Goal: Information Seeking & Learning: Check status

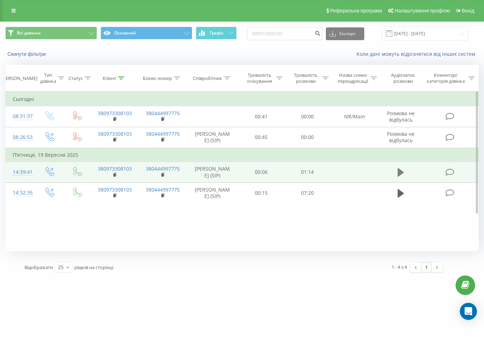
click at [402, 173] on icon at bounding box center [400, 172] width 6 height 10
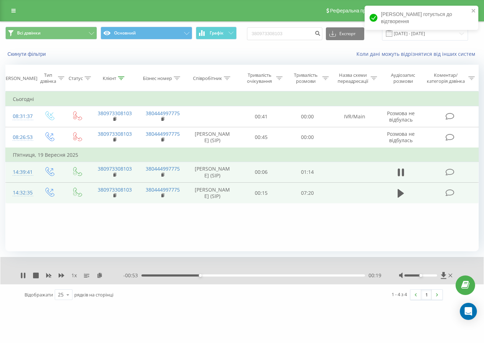
click at [354, 201] on td at bounding box center [354, 192] width 48 height 21
click at [399, 197] on icon at bounding box center [400, 193] width 6 height 9
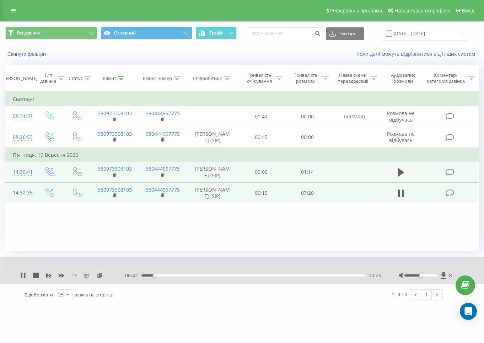
click at [159, 276] on div "00:25" at bounding box center [252, 275] width 223 height 2
click at [21, 270] on div "1 x - 05:37 01:29 01:29" at bounding box center [241, 270] width 483 height 27
click at [24, 273] on icon at bounding box center [23, 275] width 6 height 6
click at [285, 34] on input "380973308103" at bounding box center [284, 33] width 75 height 13
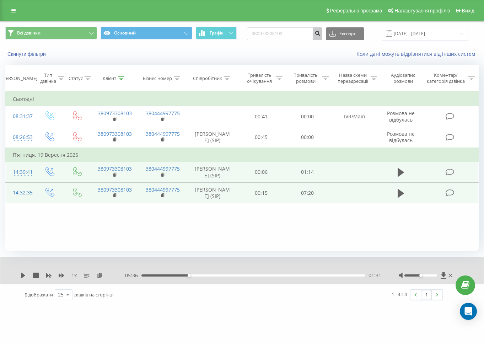
click at [320, 33] on icon "submit" at bounding box center [317, 32] width 6 height 4
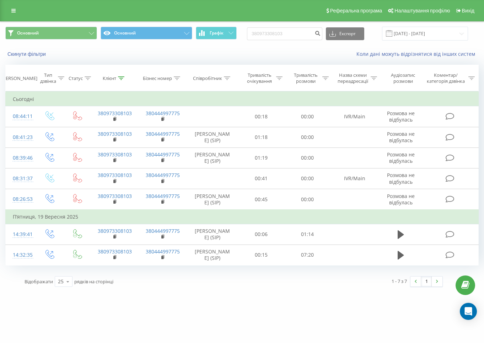
click at [268, 26] on div "Основний Основний Графік 380973308103 Експорт .csv .xls .xlsx [DATE] - [DATE]" at bounding box center [241, 34] width 483 height 24
click at [276, 31] on input "380973308103" at bounding box center [284, 33] width 75 height 13
paste input "686780821"
type input "380686780821"
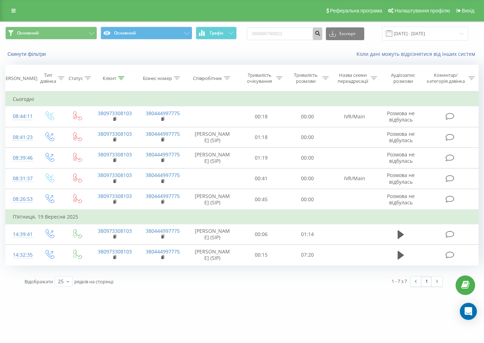
click at [321, 33] on button "submit" at bounding box center [317, 33] width 10 height 13
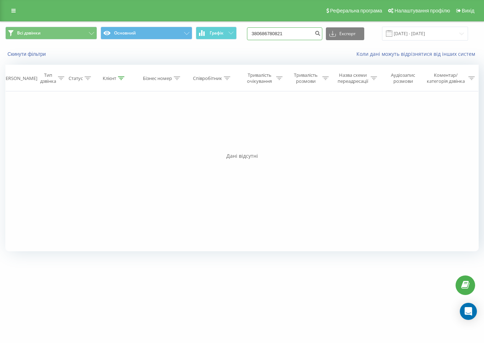
click at [299, 40] on div "380686780821 Експорт .csv .xls .xlsx [DATE] - [DATE]" at bounding box center [357, 34] width 221 height 14
click at [320, 34] on icon "submit" at bounding box center [317, 32] width 6 height 4
click at [306, 37] on input "380686780821" at bounding box center [284, 33] width 75 height 13
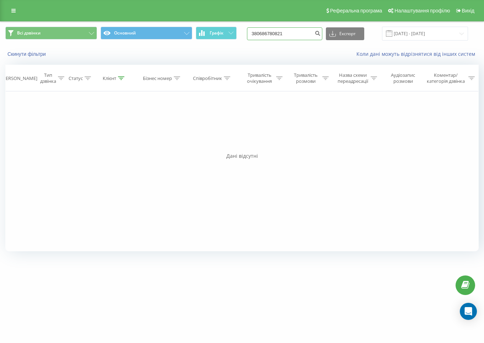
paste input "982740382"
type input "380982740382"
click at [320, 31] on icon "submit" at bounding box center [317, 32] width 6 height 4
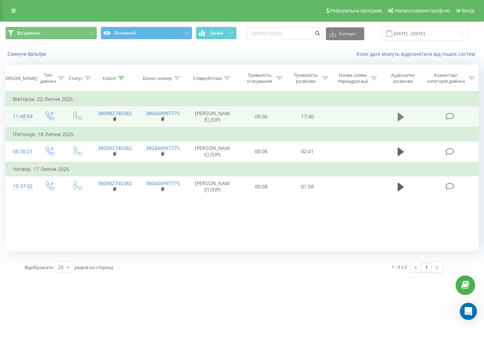
click at [404, 118] on button at bounding box center [400, 116] width 11 height 11
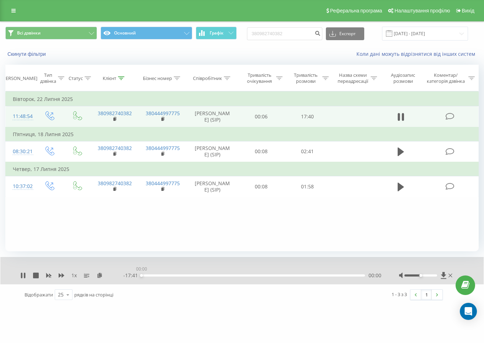
click at [164, 274] on div "00:00" at bounding box center [252, 275] width 223 height 2
click at [294, 33] on input "380982740382" at bounding box center [284, 33] width 75 height 13
paste input "6260497"
type input "380962604972"
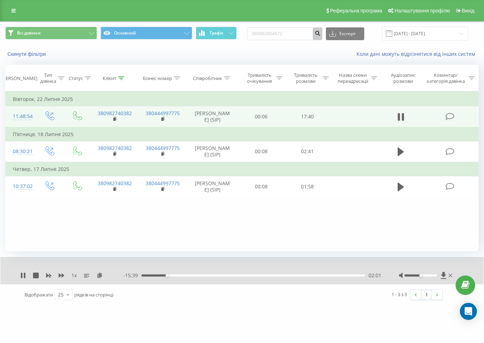
click at [322, 29] on button "submit" at bounding box center [317, 33] width 10 height 13
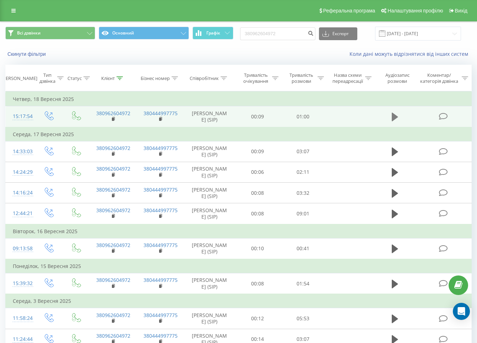
click at [390, 122] on button at bounding box center [394, 116] width 11 height 11
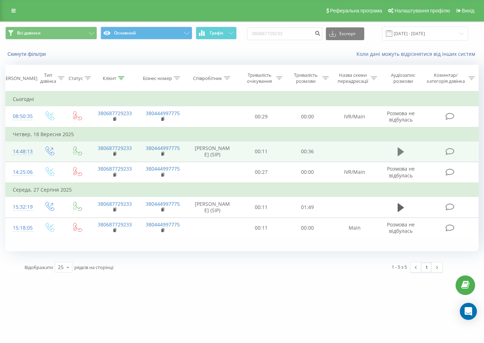
click at [401, 156] on icon at bounding box center [400, 151] width 6 height 9
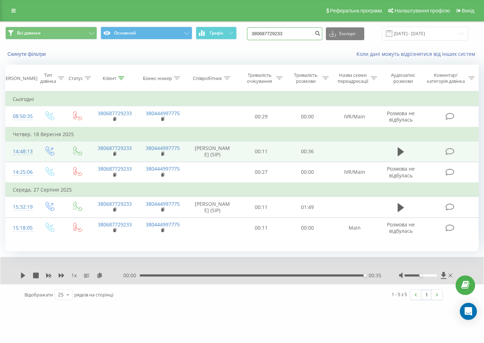
click at [288, 29] on input "380687729233" at bounding box center [284, 33] width 75 height 13
paste input "67968948"
type input "380667968948"
click at [321, 33] on button "submit" at bounding box center [317, 33] width 10 height 13
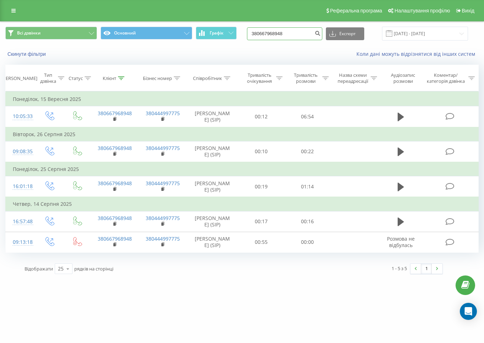
click at [318, 37] on input "380667968948" at bounding box center [284, 33] width 75 height 13
paste input "986339825"
click at [287, 31] on input "380986339825" at bounding box center [284, 33] width 75 height 13
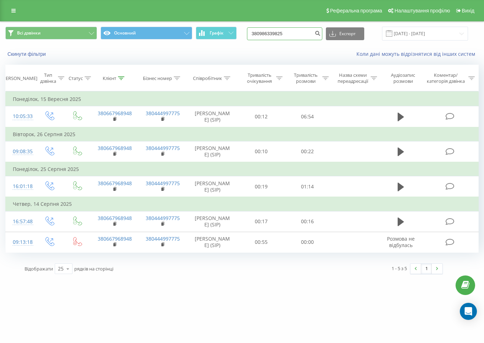
paste input "667968948"
type input "380667968948"
click at [322, 38] on button "submit" at bounding box center [317, 33] width 10 height 13
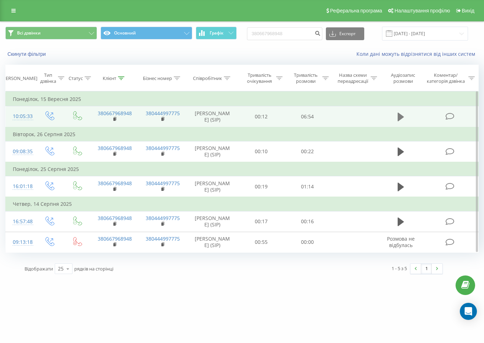
click at [398, 114] on icon at bounding box center [400, 117] width 6 height 9
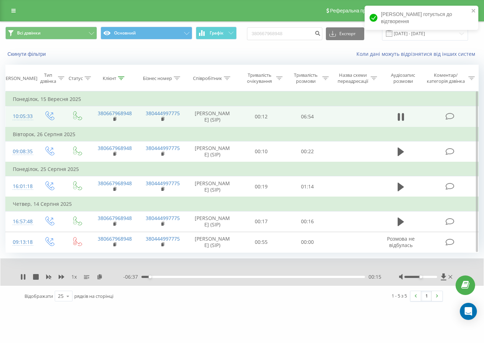
click at [157, 276] on div "00:15" at bounding box center [252, 277] width 223 height 2
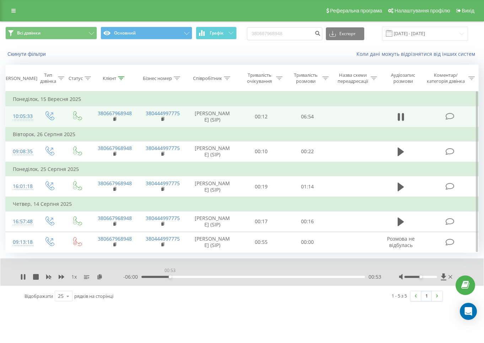
click at [170, 277] on div "00:53" at bounding box center [252, 277] width 223 height 2
click at [178, 276] on div "01:07" at bounding box center [252, 277] width 223 height 2
click at [185, 274] on div "- 05:42 01:11 01:11" at bounding box center [252, 276] width 258 height 7
click at [185, 276] on div "01:12" at bounding box center [252, 277] width 223 height 2
click at [192, 276] on div "01:33" at bounding box center [252, 277] width 223 height 2
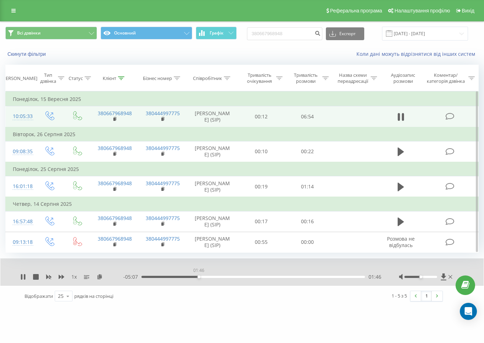
click at [198, 276] on div "01:46" at bounding box center [252, 277] width 223 height 2
click at [209, 276] on div "02:05" at bounding box center [252, 277] width 223 height 2
click at [219, 276] on div "02:08" at bounding box center [252, 277] width 223 height 2
click at [230, 276] on div "02:26" at bounding box center [252, 277] width 223 height 2
click at [238, 276] on div "02:58" at bounding box center [252, 277] width 223 height 2
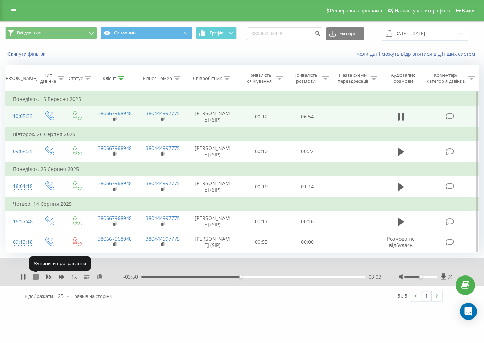
click at [35, 275] on icon at bounding box center [36, 277] width 6 height 6
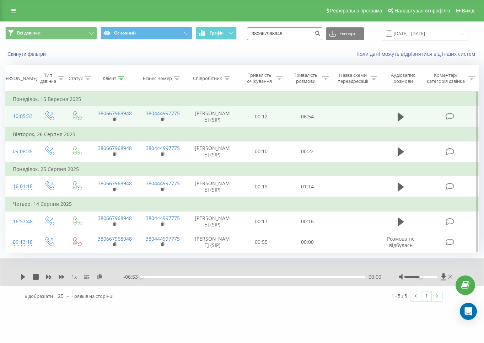
click at [287, 38] on input "380667968948" at bounding box center [284, 33] width 75 height 13
paste input "83389184"
type input "380683389184"
click at [320, 32] on button "submit" at bounding box center [317, 33] width 10 height 13
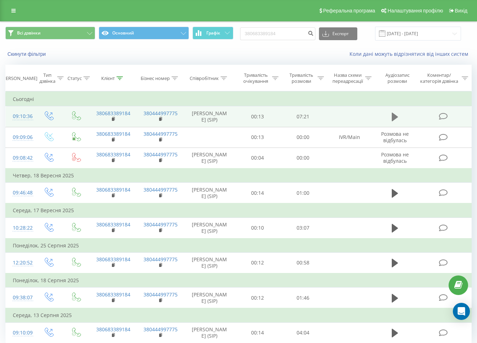
click at [394, 115] on icon at bounding box center [395, 117] width 6 height 9
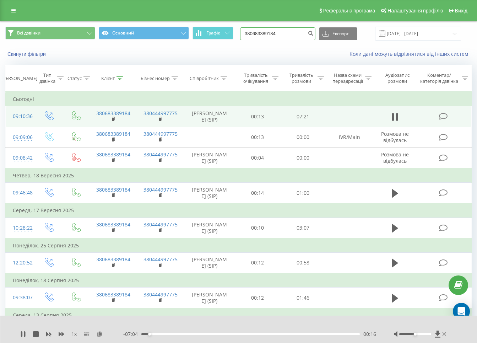
click at [286, 36] on input "380683389184" at bounding box center [277, 33] width 75 height 13
paste input "37322243"
type input "380637322243"
click at [313, 33] on button "submit" at bounding box center [311, 33] width 10 height 13
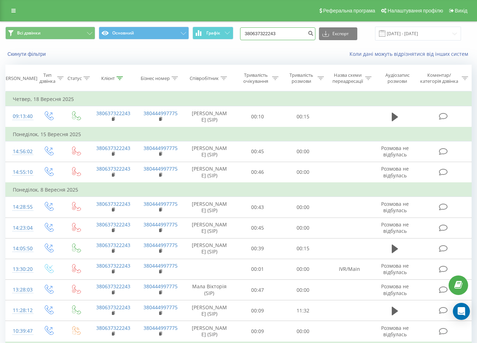
click at [288, 31] on input "380637322243" at bounding box center [277, 33] width 75 height 13
paste input "954691961"
type input "380954691961"
click at [315, 37] on button "submit" at bounding box center [311, 33] width 10 height 13
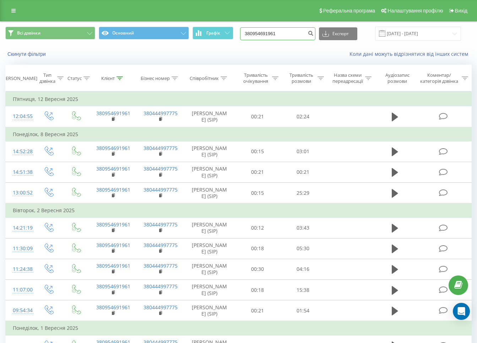
click at [267, 29] on input "380954691961" at bounding box center [277, 33] width 75 height 13
paste input "677372227"
type input "380677372227"
click at [313, 33] on icon "submit" at bounding box center [310, 32] width 6 height 4
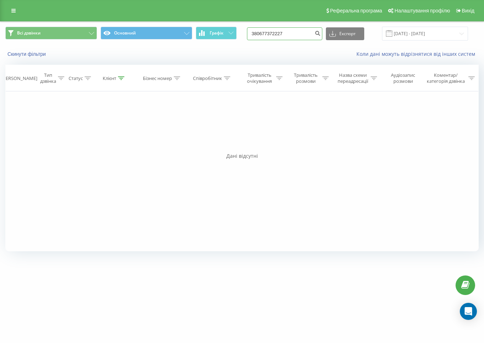
click at [296, 33] on input "380677372227" at bounding box center [284, 33] width 75 height 13
paste input "97276958"
type input "380972769587"
click at [320, 33] on icon "submit" at bounding box center [317, 32] width 6 height 4
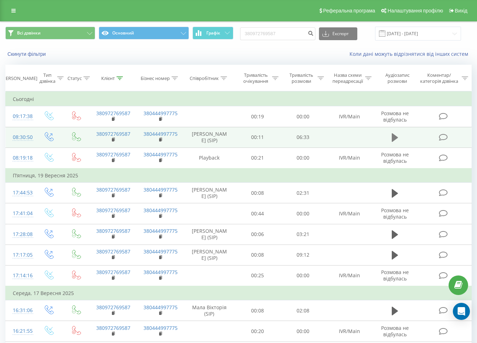
click at [390, 137] on button at bounding box center [394, 137] width 11 height 11
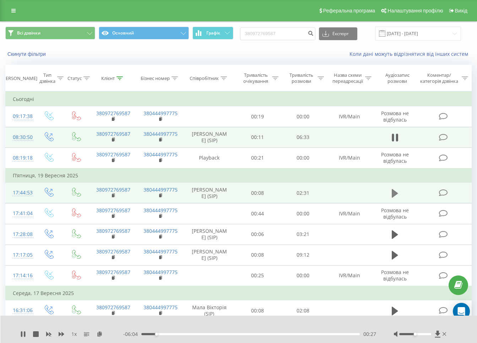
click at [394, 195] on icon at bounding box center [395, 193] width 6 height 9
click at [292, 34] on input "380972769587" at bounding box center [277, 33] width 75 height 13
paste input "677217732"
type input "380677217732"
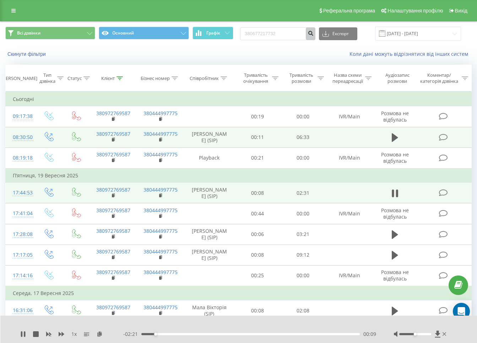
click at [313, 34] on icon "submit" at bounding box center [310, 32] width 6 height 4
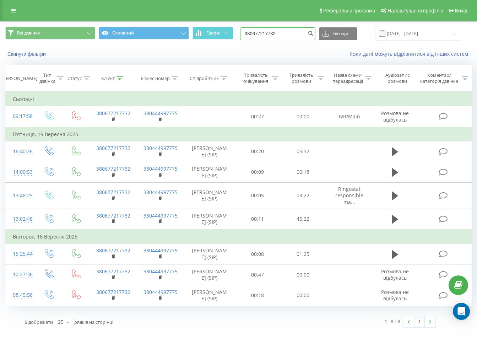
click at [288, 36] on input "380677217732" at bounding box center [277, 33] width 75 height 13
paste input "67443947"
type input "380667443947"
click at [313, 34] on icon "submit" at bounding box center [310, 32] width 6 height 4
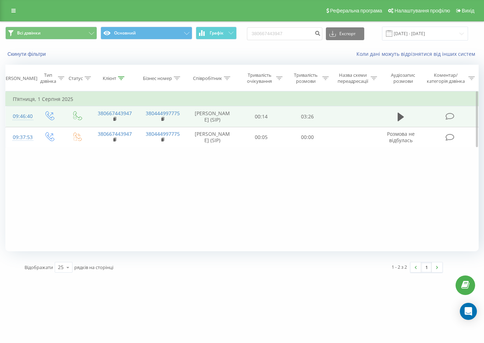
drag, startPoint x: 400, startPoint y: 115, endPoint x: 384, endPoint y: 117, distance: 15.7
click at [400, 115] on icon at bounding box center [400, 117] width 6 height 9
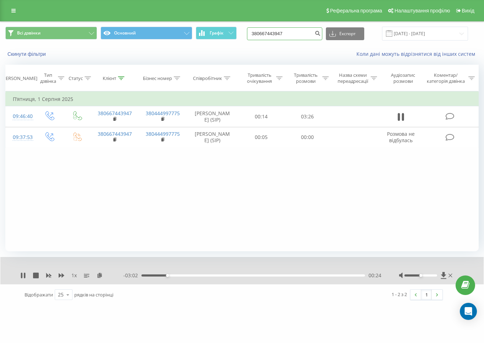
click at [291, 36] on input "380667443947" at bounding box center [284, 33] width 75 height 13
paste input "72421291"
click at [313, 34] on input "380672421291" at bounding box center [284, 33] width 75 height 13
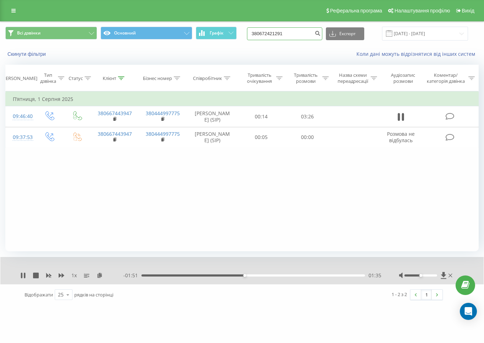
paste input "501697858"
type input "380501697858"
click at [321, 32] on button "submit" at bounding box center [317, 33] width 10 height 13
